Goal: Information Seeking & Learning: Learn about a topic

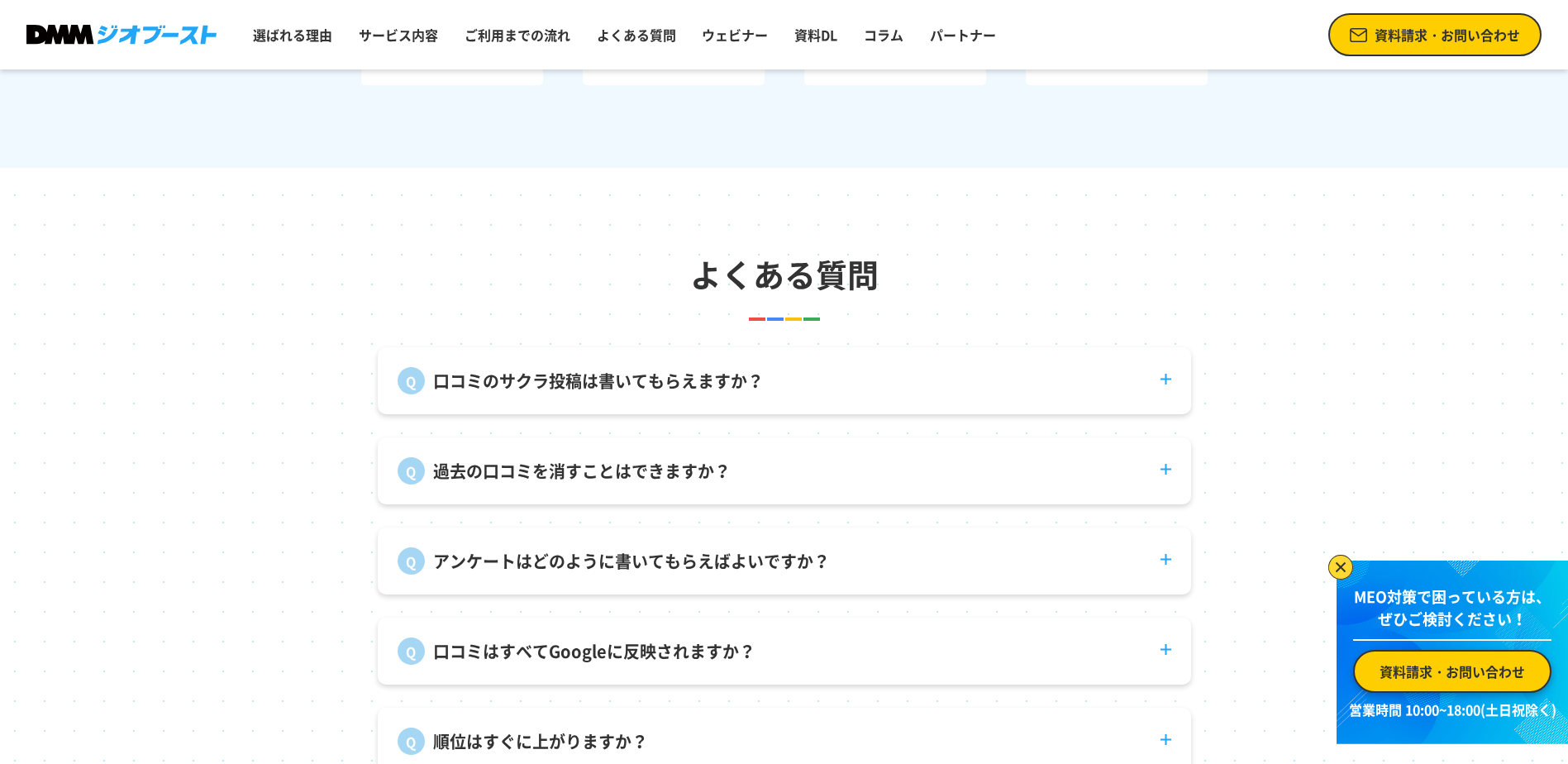
scroll to position [6118, 0]
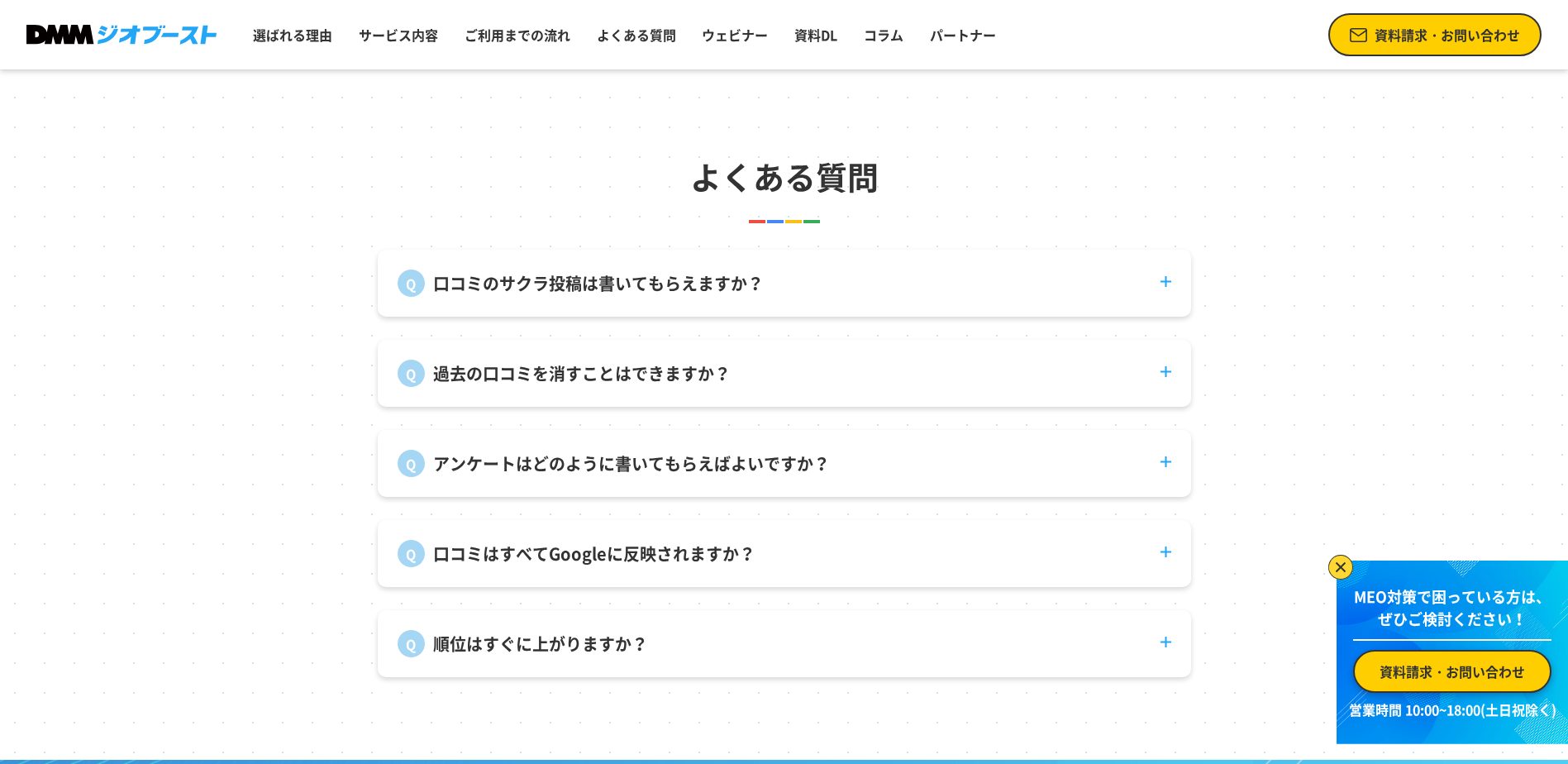
click at [525, 382] on p "過去の口コミを消すことはできますか？" at bounding box center [582, 373] width 297 height 24
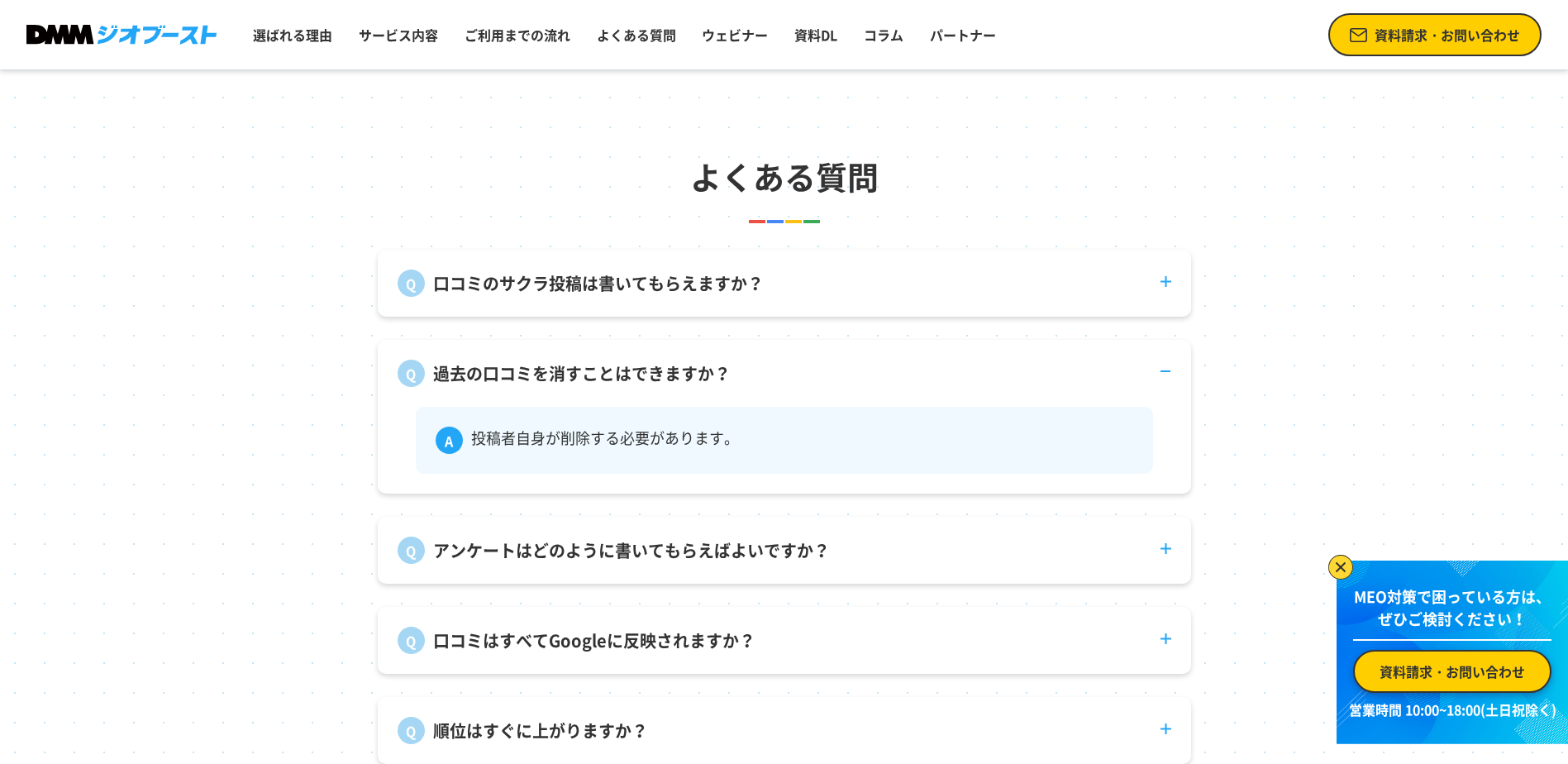
click at [525, 382] on p "過去の口コミを消すことはできますか？" at bounding box center [582, 373] width 297 height 24
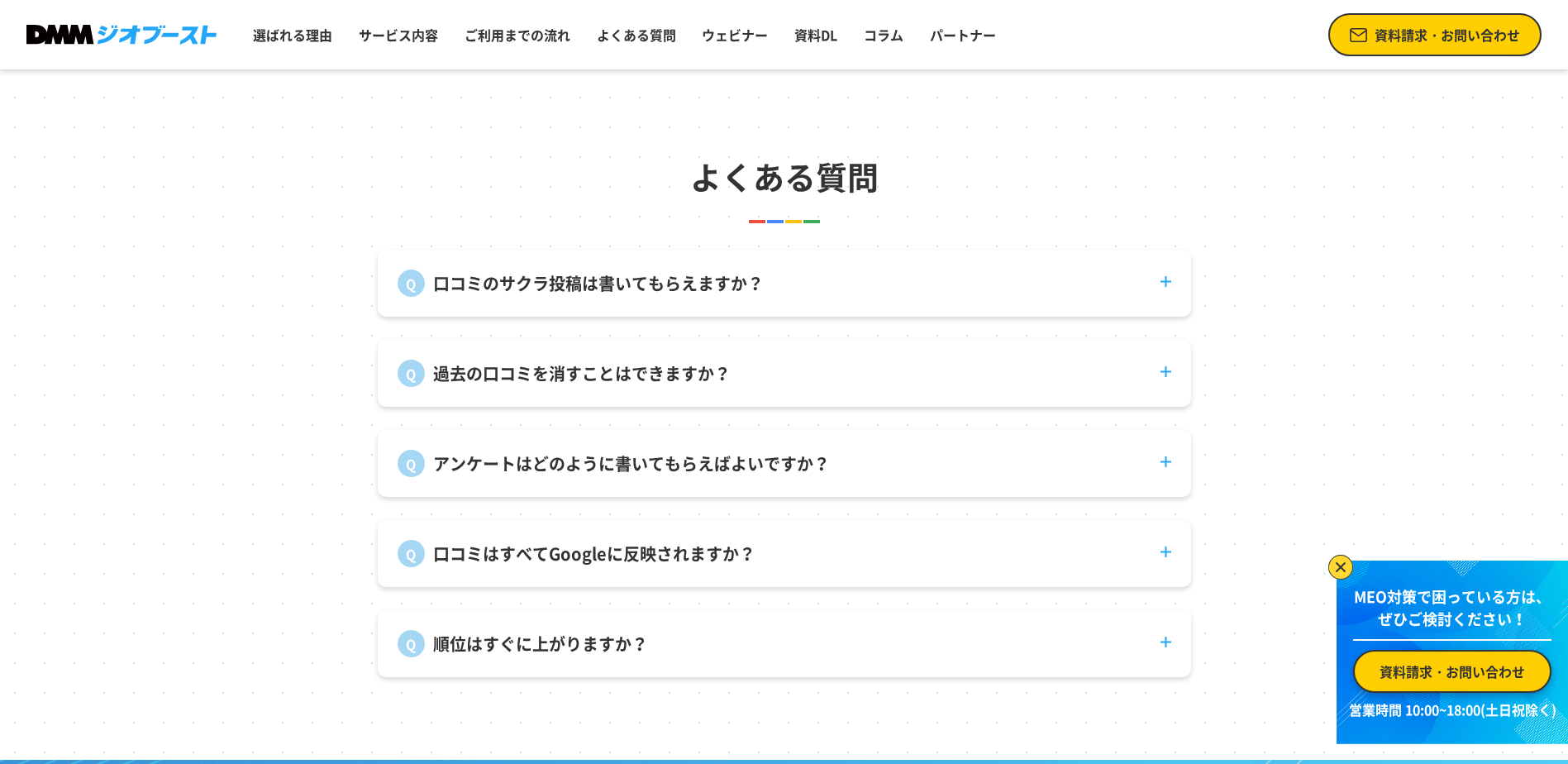
click at [501, 566] on p "口コミはすべてGoogleに反映されますか？" at bounding box center [595, 554] width 323 height 24
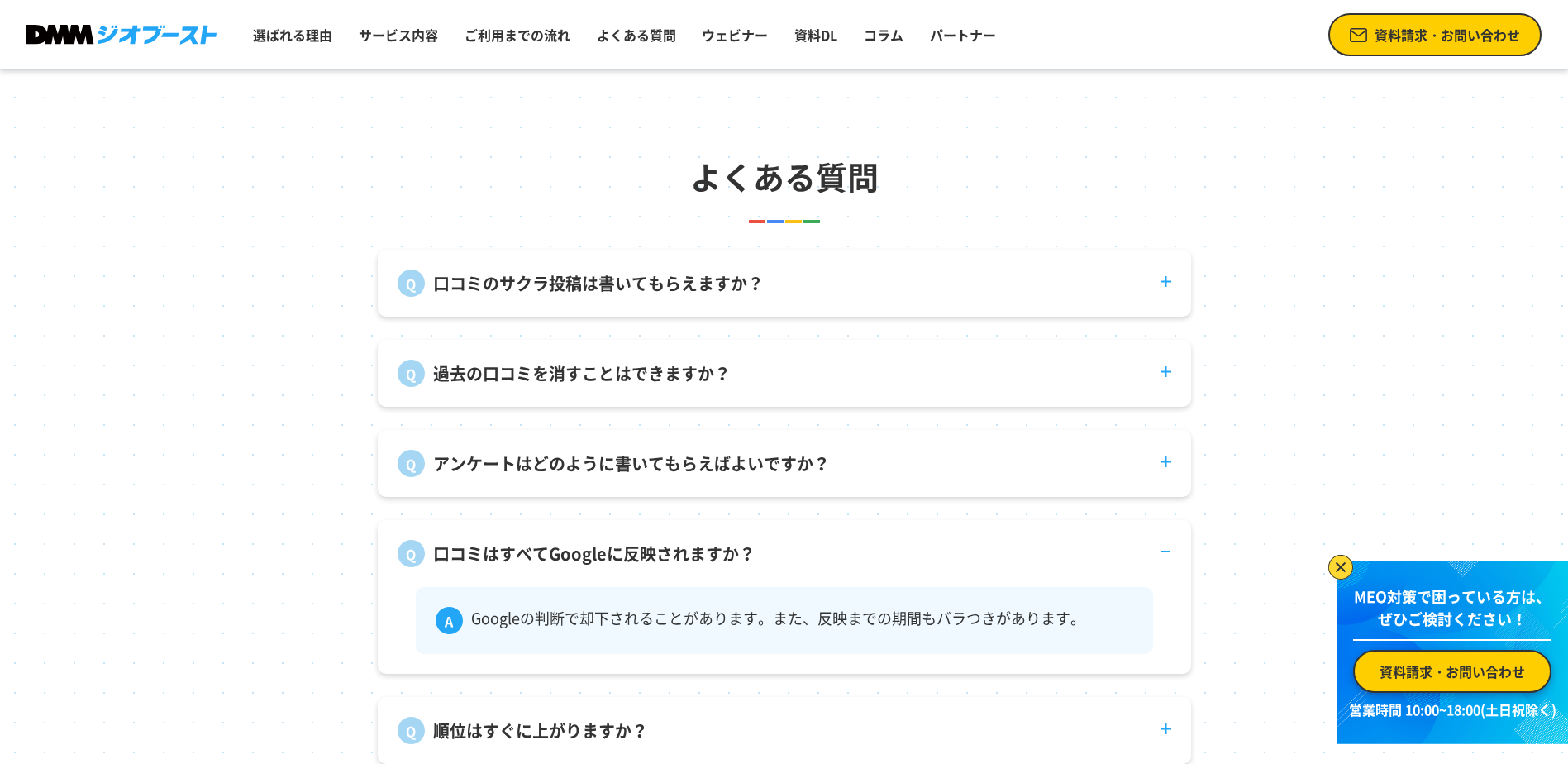
click at [501, 559] on p "口コミはすべてGoogleに反映されますか？" at bounding box center [595, 554] width 323 height 24
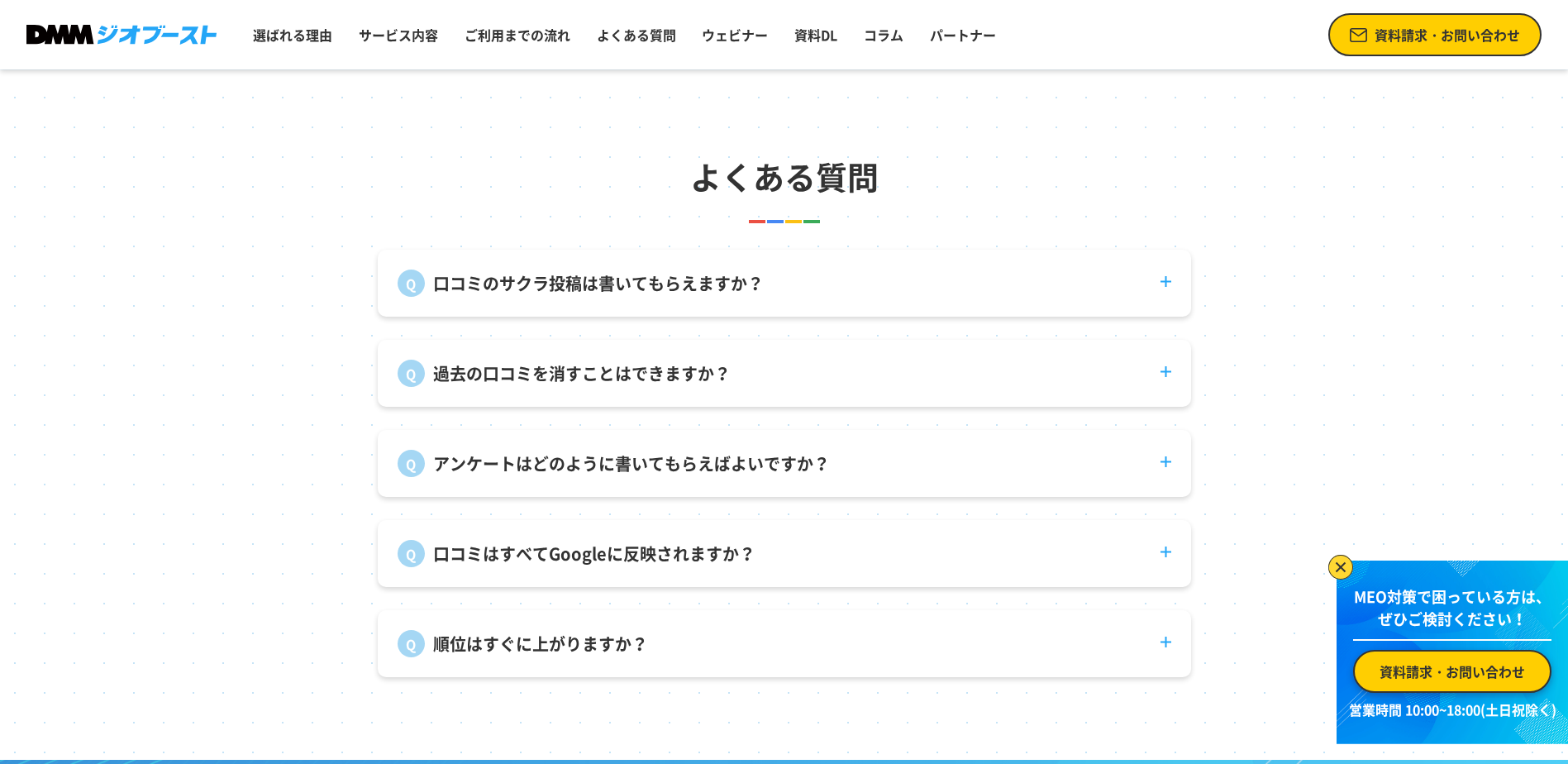
click at [504, 312] on div "口コミのサクラ投稿は書いてもらえますか？ 弊社で口コミ投稿を代行することはありません。" at bounding box center [784, 283] width 814 height 67
click at [505, 296] on p "口コミのサクラ投稿は書いてもらえますか？" at bounding box center [599, 283] width 331 height 24
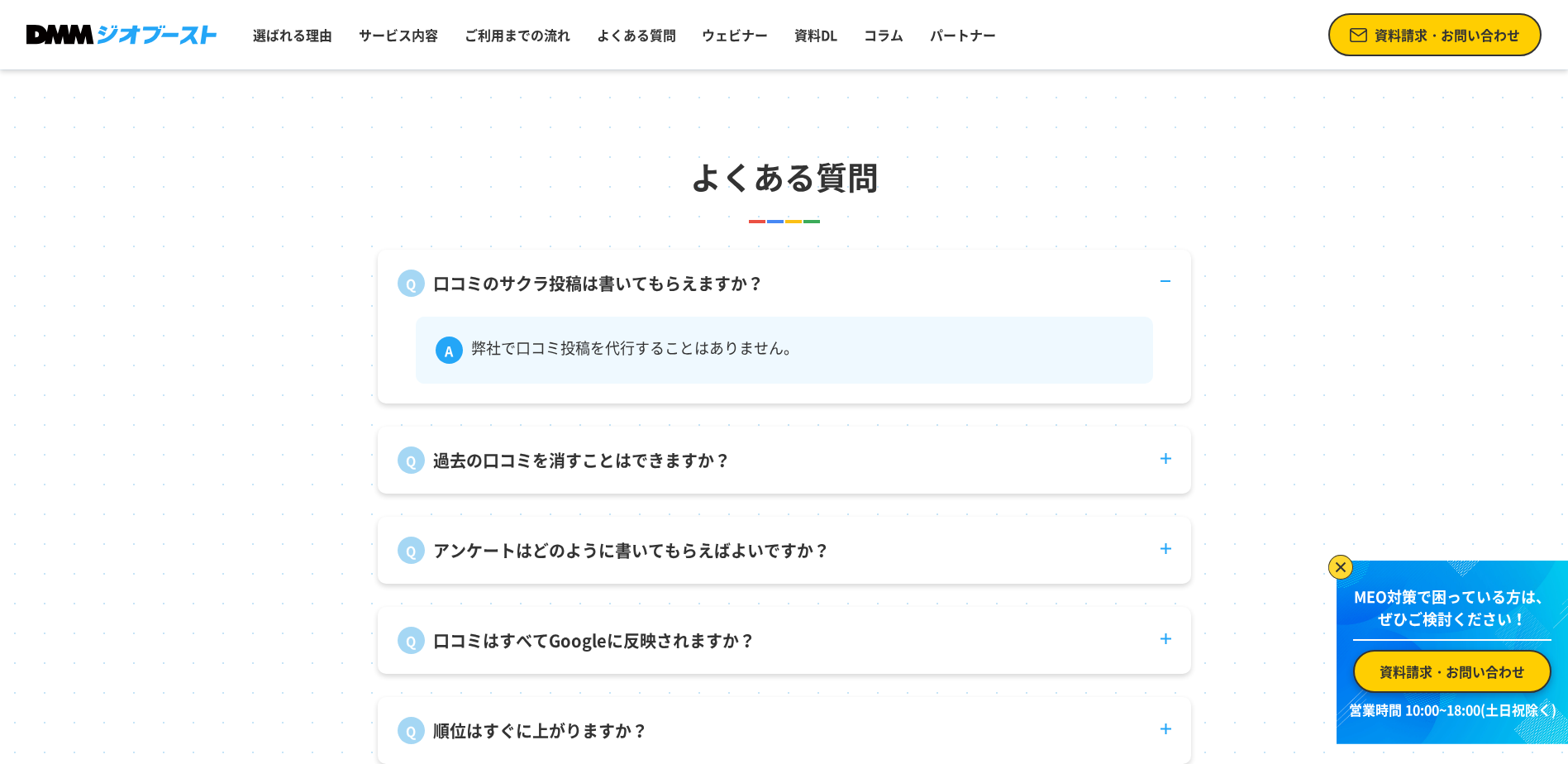
click at [520, 364] on p "弊社で口コミ投稿を代行することはありません。" at bounding box center [635, 350] width 328 height 27
click at [547, 350] on p "弊社で口コミ投稿を代行することはありません。" at bounding box center [635, 350] width 328 height 27
click at [1172, 296] on dt "口コミのサクラ投稿は書いてもらえますか？" at bounding box center [784, 273] width 814 height 47
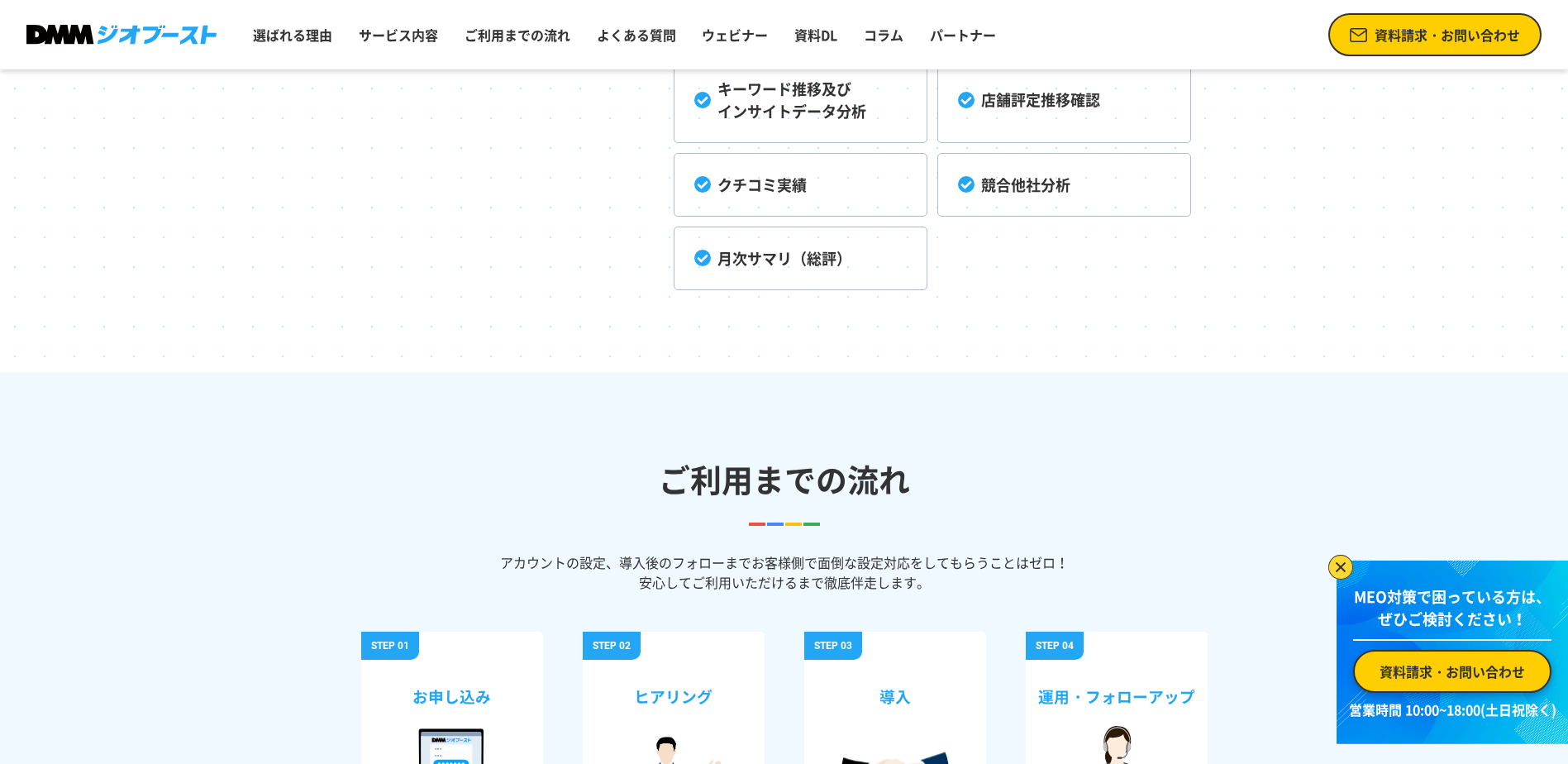
scroll to position [5126, 0]
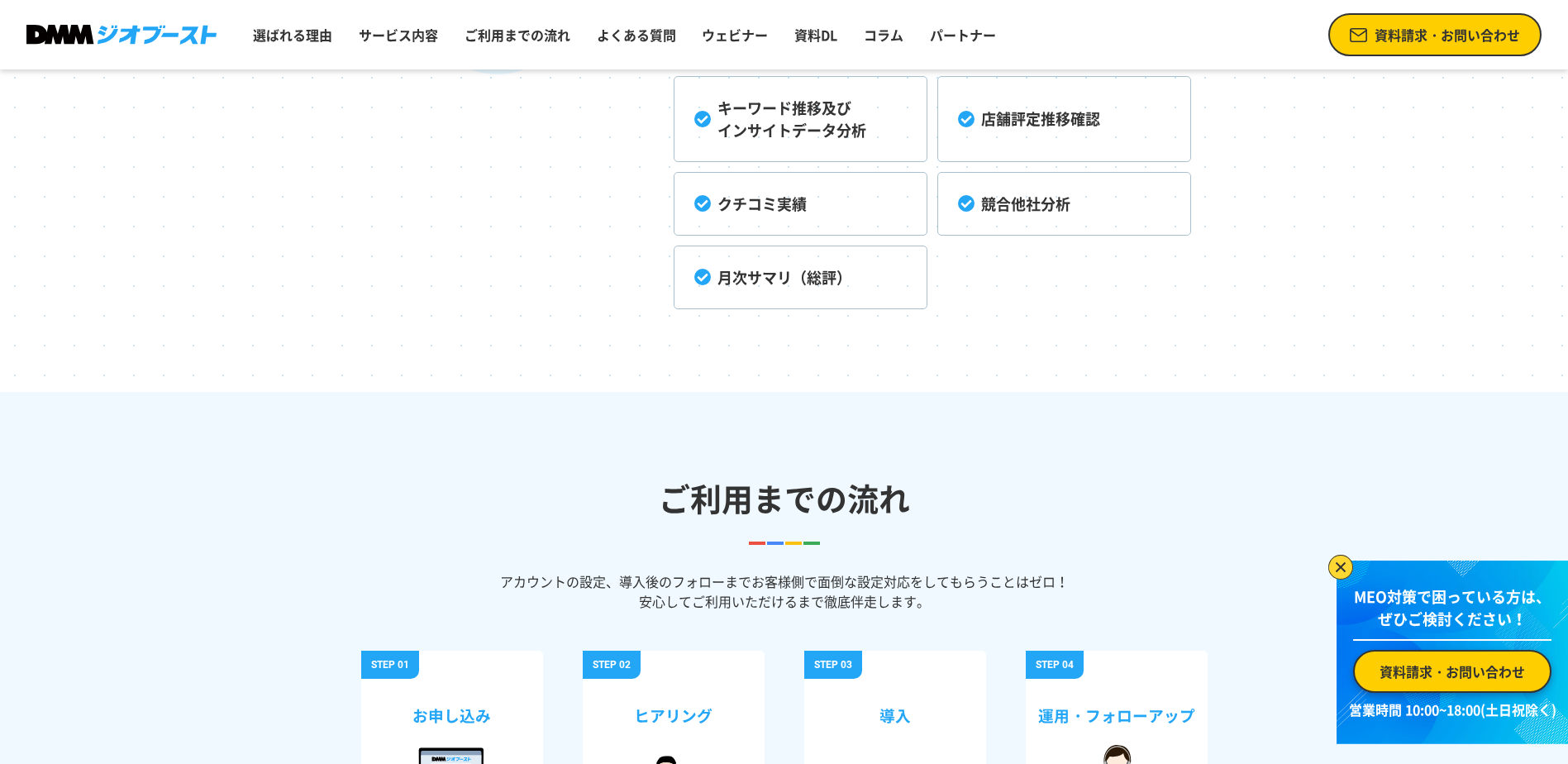
click at [388, 55] on ul "選ばれる理由 サービス内容 ご利用までの流れ よくある質問 ウェビナー 資料DL コラム パートナー" at bounding box center [624, 35] width 756 height 43
click at [386, 42] on link "サービス内容" at bounding box center [398, 35] width 93 height 33
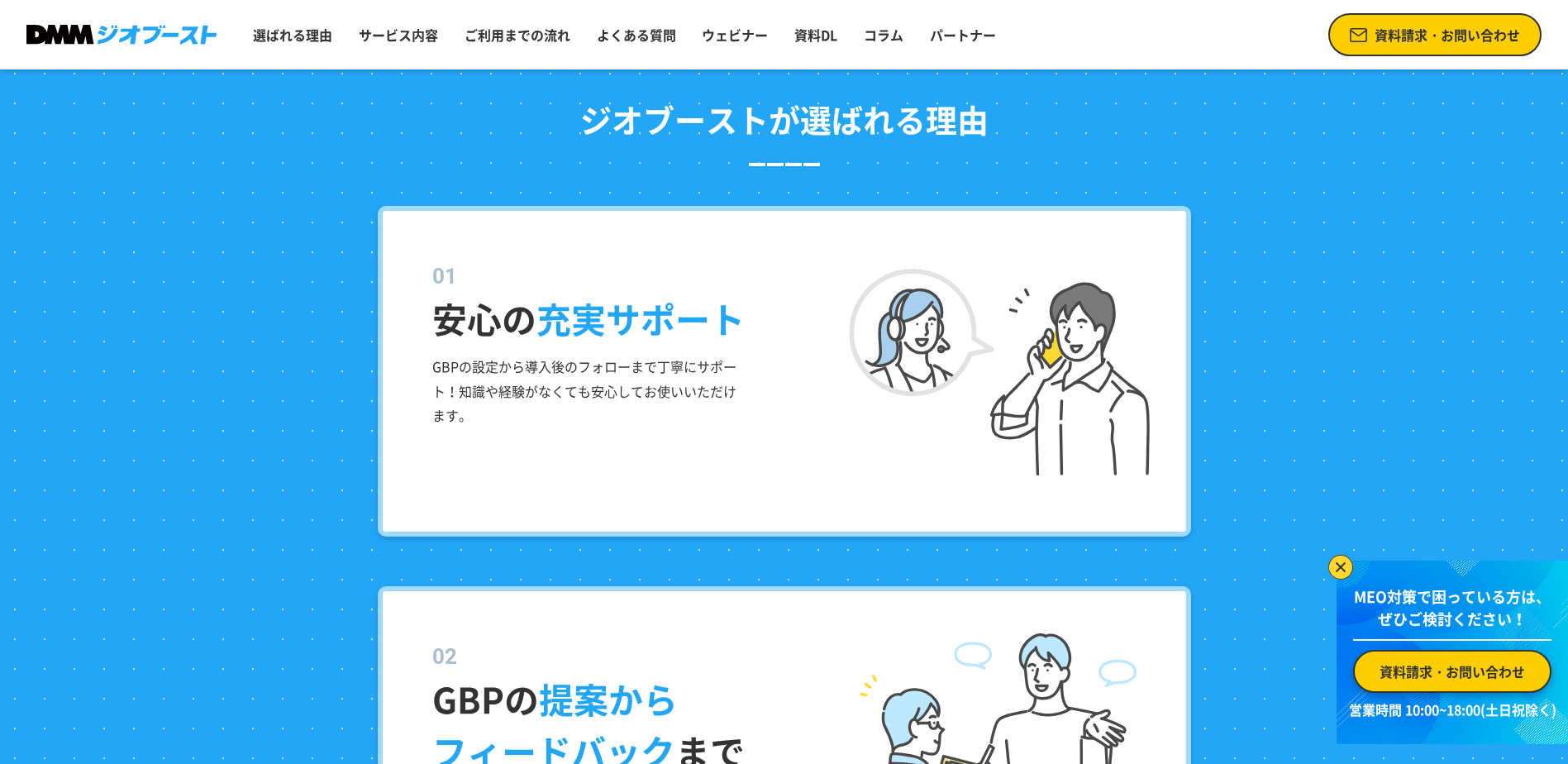
scroll to position [1728, 0]
